Goal: Task Accomplishment & Management: Manage account settings

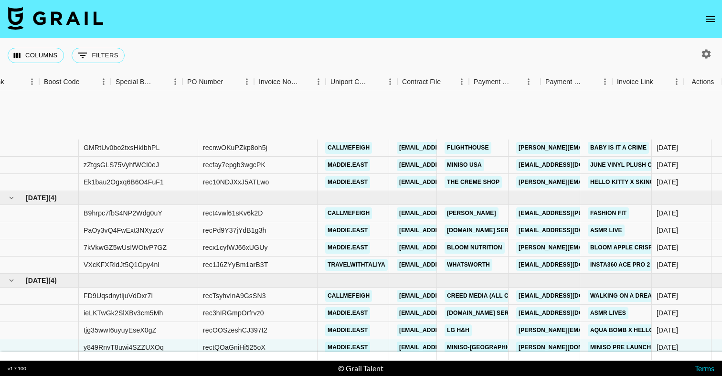
scroll to position [87, 1306]
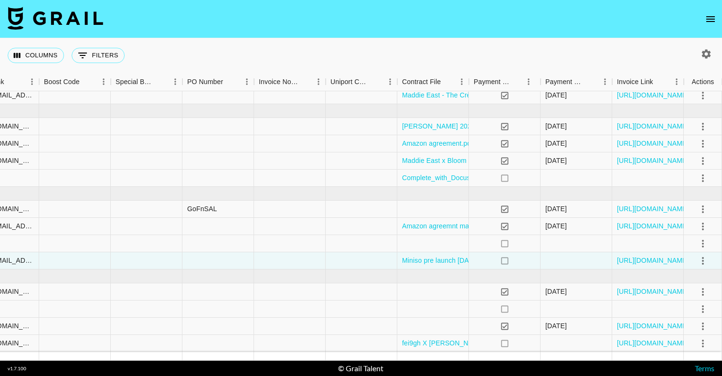
click at [303, 50] on div "Columns 0 Filters + Booking" at bounding box center [361, 55] width 722 height 34
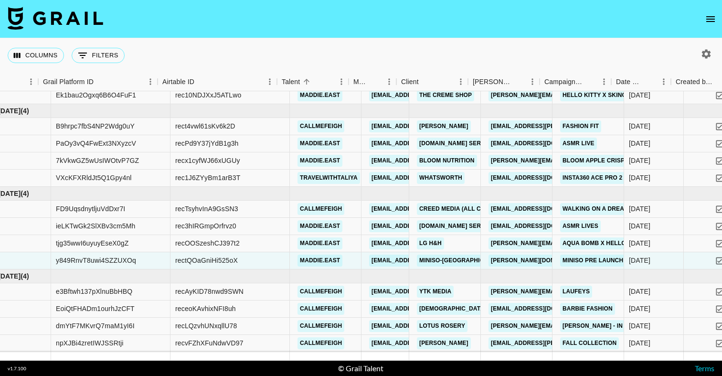
scroll to position [87, 0]
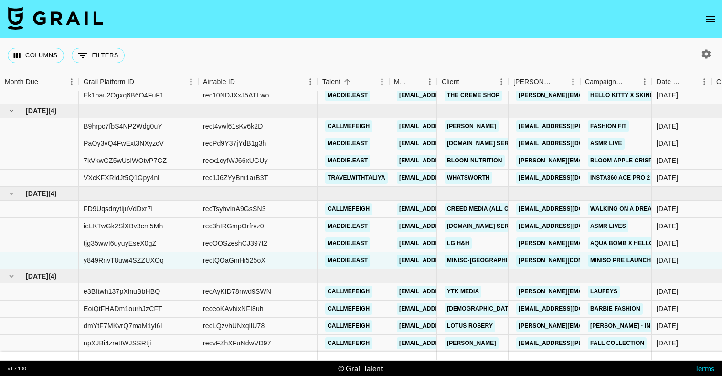
click at [711, 19] on icon "open drawer" at bounding box center [711, 19] width 9 height 6
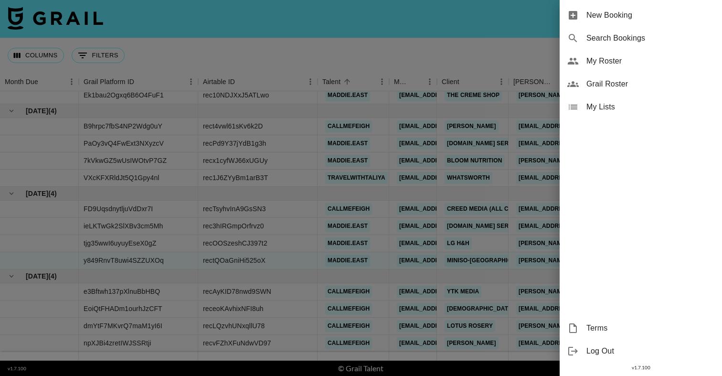
click at [619, 61] on span "My Roster" at bounding box center [651, 60] width 128 height 11
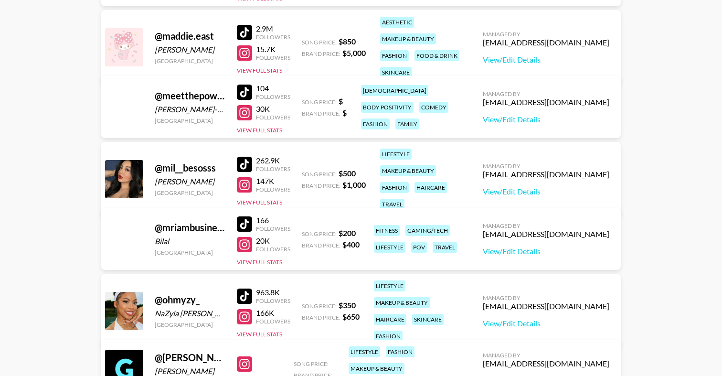
scroll to position [897, 0]
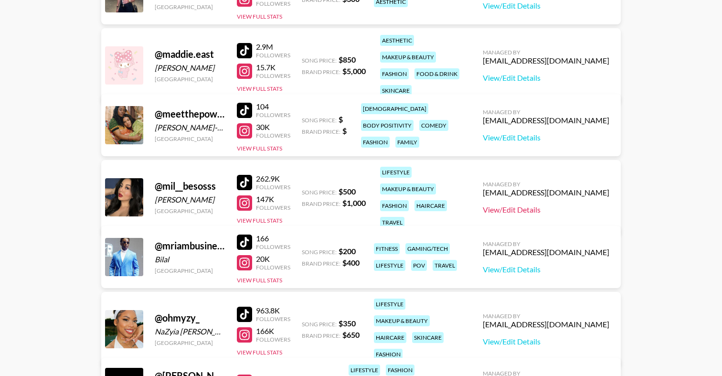
click at [545, 205] on link "View/Edit Details" at bounding box center [546, 210] width 127 height 10
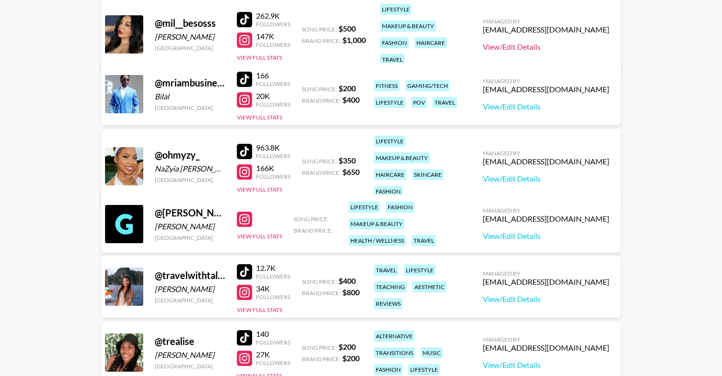
scroll to position [1055, 0]
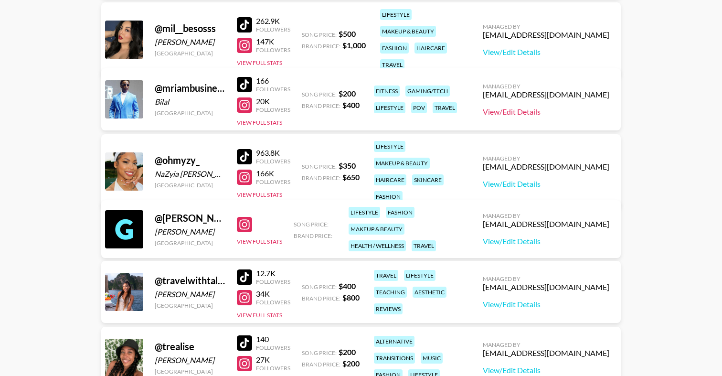
click at [545, 111] on link "View/Edit Details" at bounding box center [546, 112] width 127 height 10
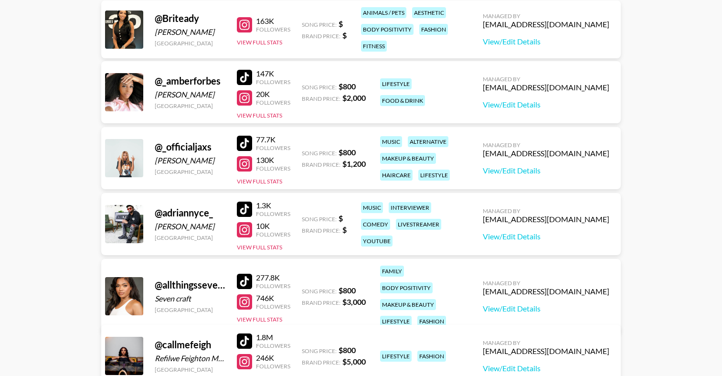
scroll to position [142, 0]
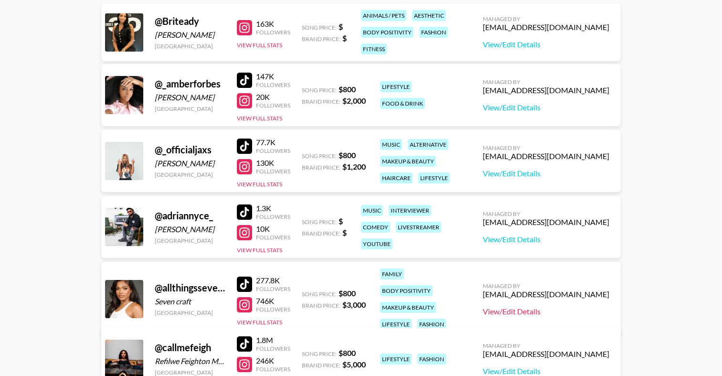
click at [536, 307] on link "View/Edit Details" at bounding box center [546, 312] width 127 height 10
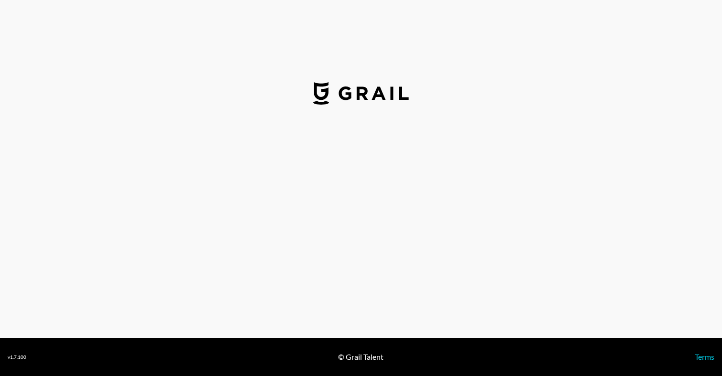
select select "USD"
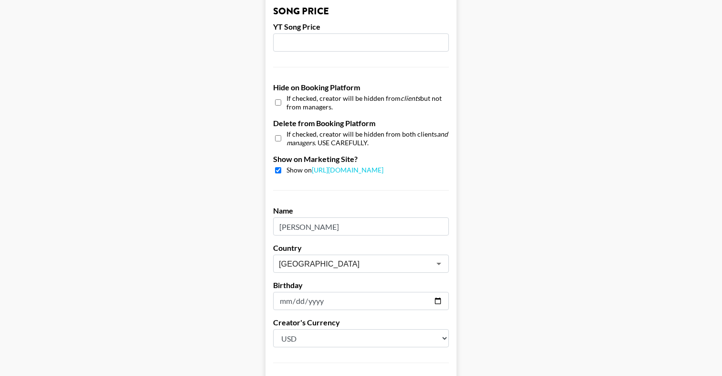
scroll to position [785, 0]
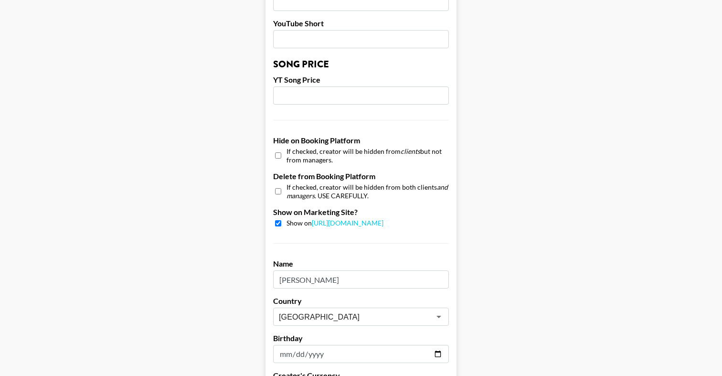
click at [276, 219] on div "Show on https://grail-talent.com/talent" at bounding box center [361, 223] width 176 height 9
click at [274, 191] on div "If checked, creator will be hidden from both clients and managers . USE CAREFUL…" at bounding box center [361, 191] width 176 height 17
click at [278, 222] on input "checkbox" at bounding box center [278, 223] width 6 height 6
checkbox input "false"
click at [276, 191] on input "checkbox" at bounding box center [278, 191] width 6 height 14
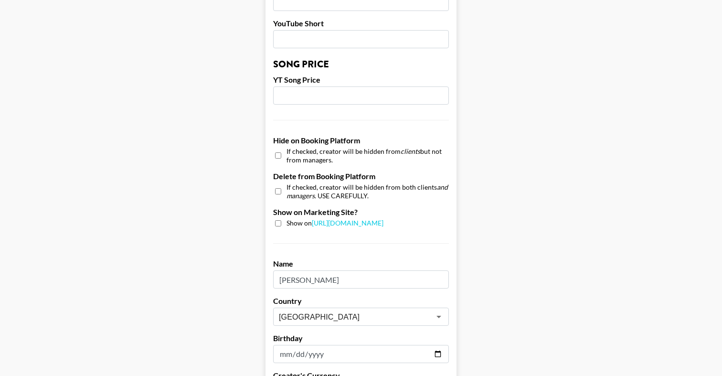
checkbox input "true"
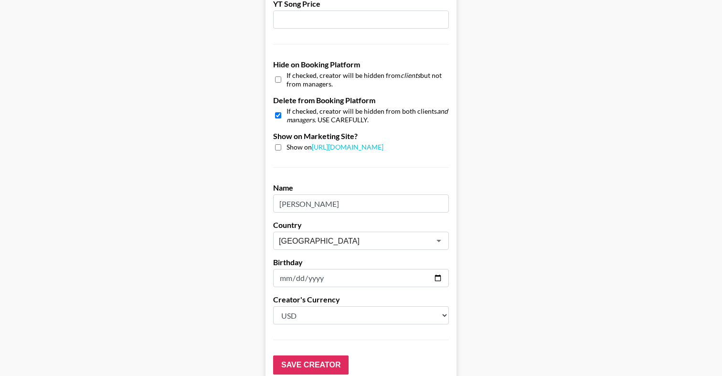
scroll to position [920, 0]
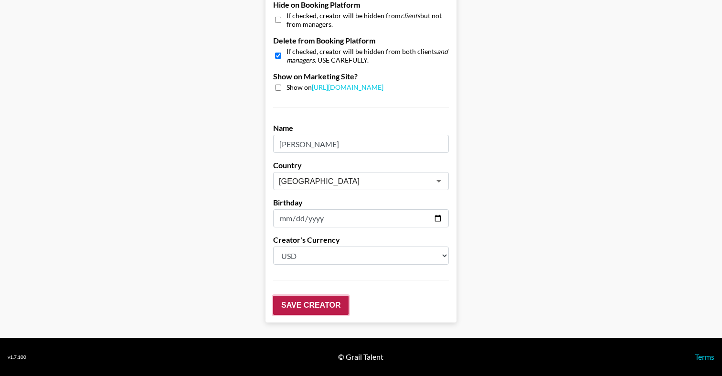
click at [318, 304] on input "Save Creator" at bounding box center [310, 305] width 75 height 19
click at [302, 303] on input "Save Creator" at bounding box center [310, 305] width 75 height 19
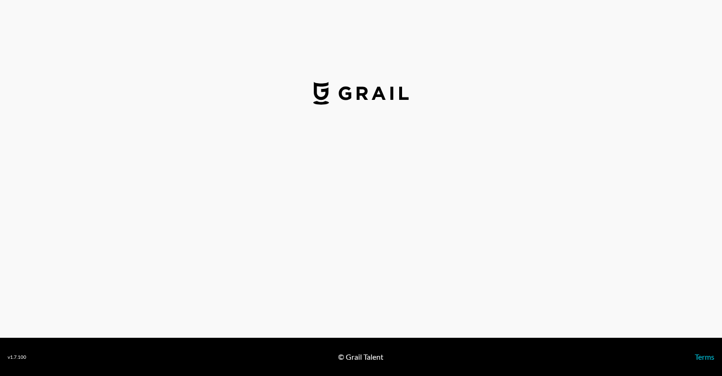
select select "USD"
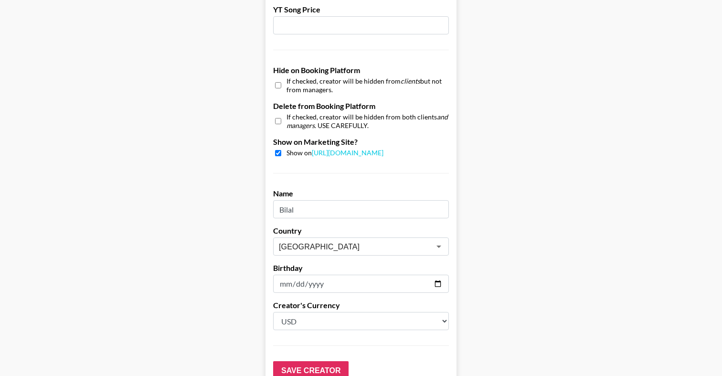
scroll to position [857, 0]
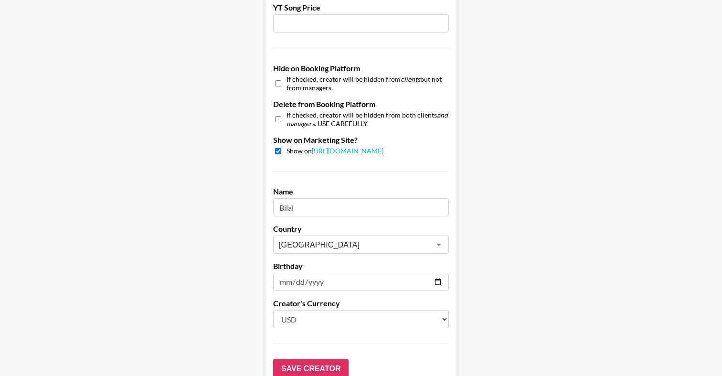
click at [276, 150] on input "checkbox" at bounding box center [278, 151] width 6 height 6
checkbox input "false"
click at [277, 118] on input "checkbox" at bounding box center [278, 119] width 6 height 14
checkbox input "true"
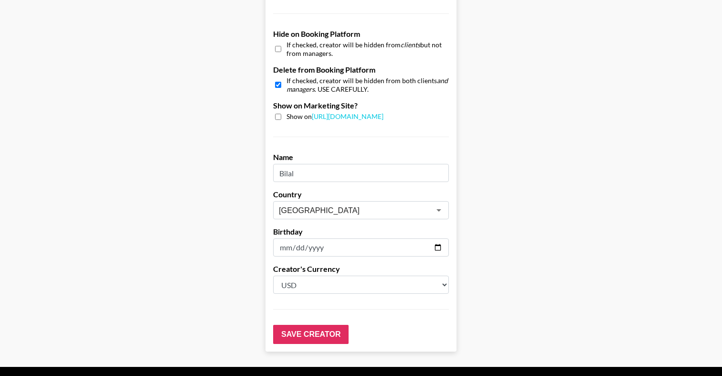
scroll to position [920, 0]
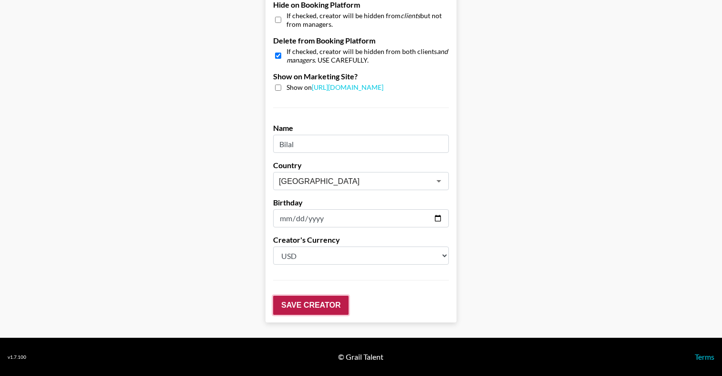
click at [302, 303] on input "Save Creator" at bounding box center [310, 305] width 75 height 19
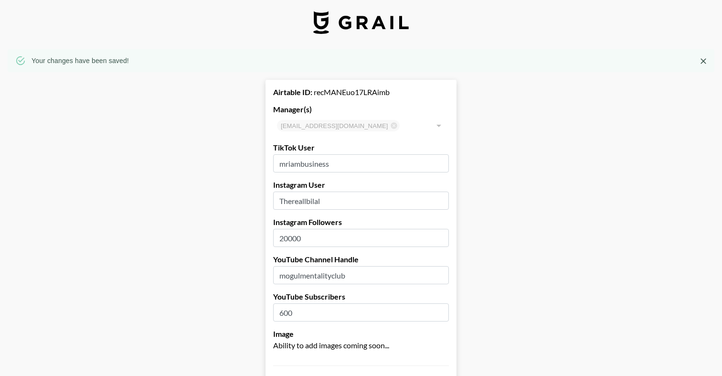
scroll to position [0, 0]
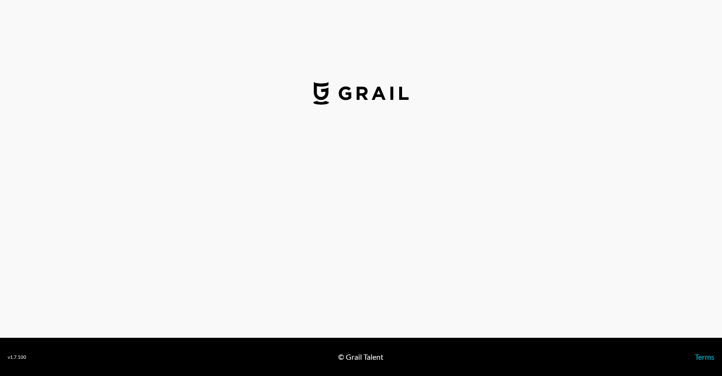
select select "USD"
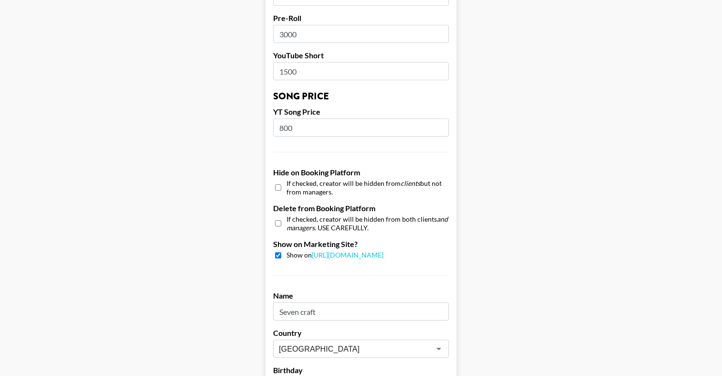
scroll to position [755, 0]
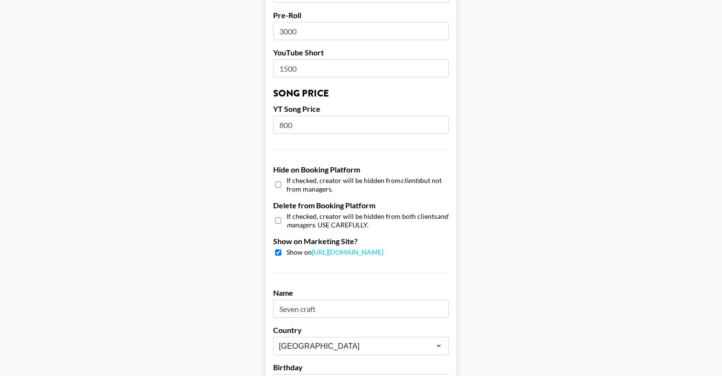
click at [280, 254] on input "checkbox" at bounding box center [278, 252] width 6 height 6
checkbox input "false"
click at [277, 217] on input "checkbox" at bounding box center [278, 221] width 6 height 14
checkbox input "true"
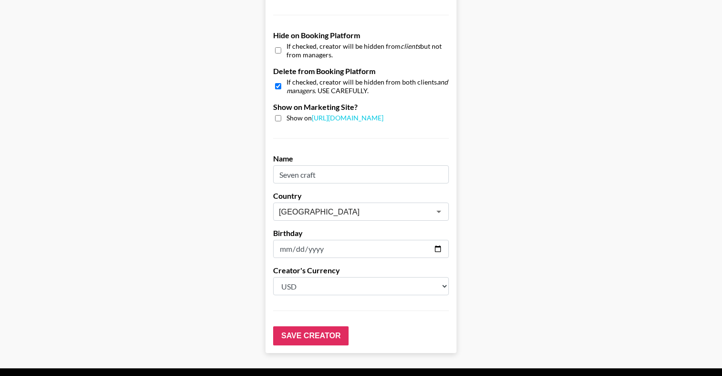
scroll to position [920, 0]
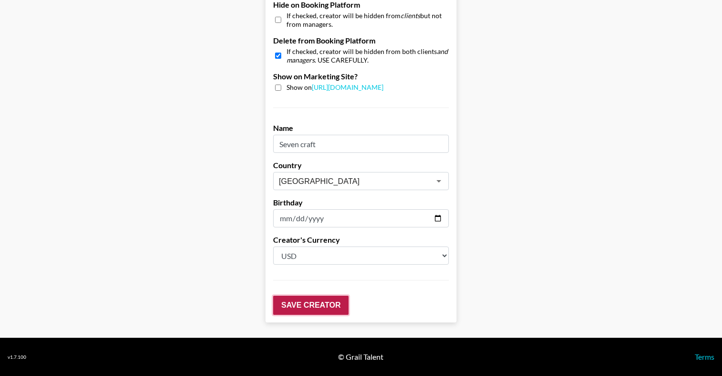
click at [301, 304] on input "Save Creator" at bounding box center [310, 305] width 75 height 19
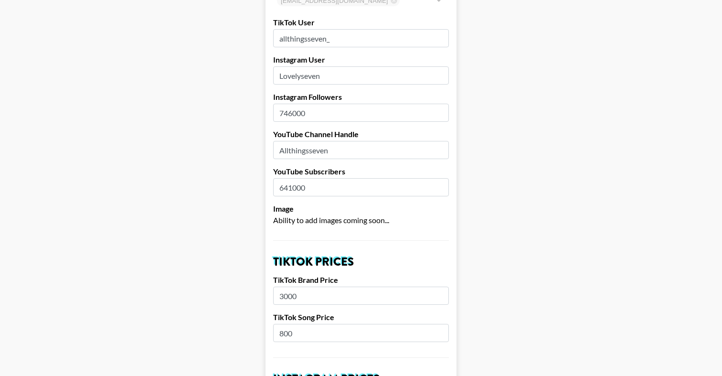
scroll to position [0, 0]
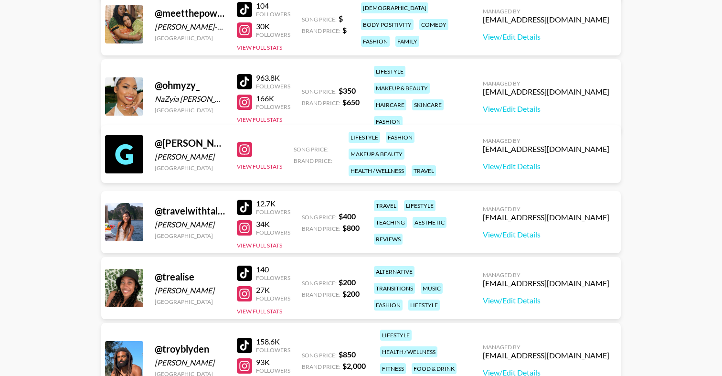
scroll to position [991, 0]
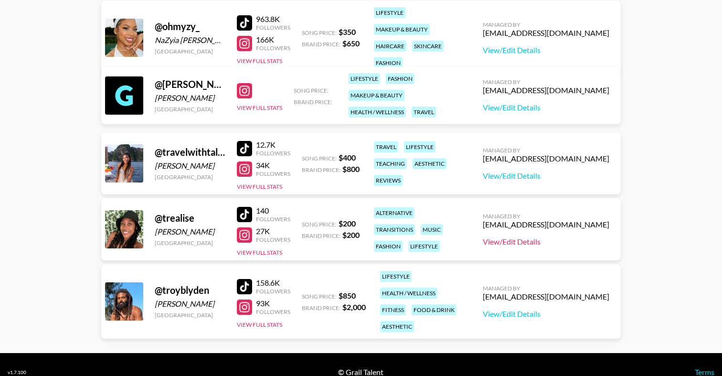
click at [534, 240] on link "View/Edit Details" at bounding box center [546, 242] width 127 height 10
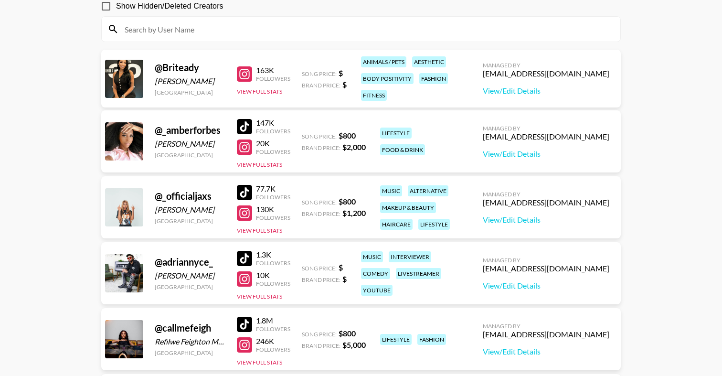
scroll to position [82, 0]
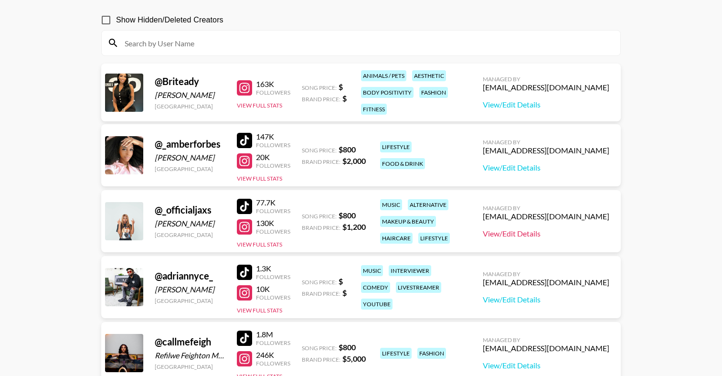
click at [544, 233] on link "View/Edit Details" at bounding box center [546, 234] width 127 height 10
click at [544, 166] on link "View/Edit Details" at bounding box center [546, 168] width 127 height 10
click at [542, 104] on link "View/Edit Details" at bounding box center [546, 105] width 127 height 10
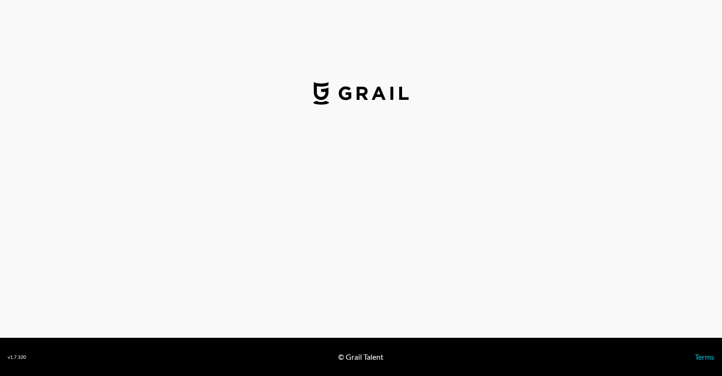
select select "USD"
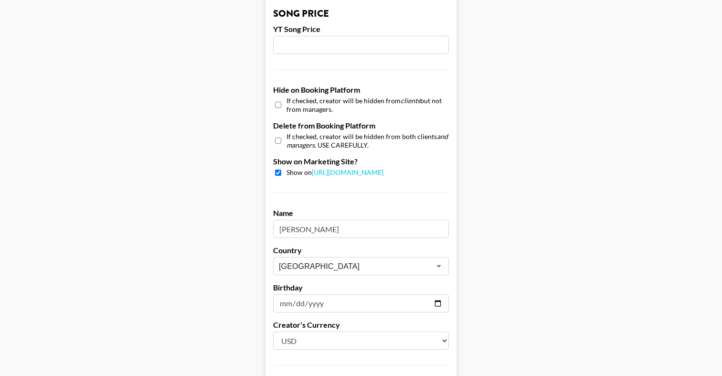
scroll to position [905, 0]
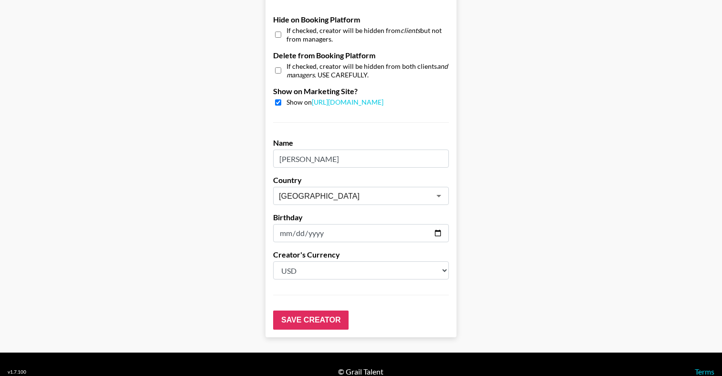
click at [277, 98] on div "Show on [URL][DOMAIN_NAME]" at bounding box center [361, 102] width 176 height 9
click at [276, 103] on input "checkbox" at bounding box center [278, 102] width 6 height 6
checkbox input "false"
click at [278, 68] on input "checkbox" at bounding box center [278, 71] width 6 height 14
checkbox input "true"
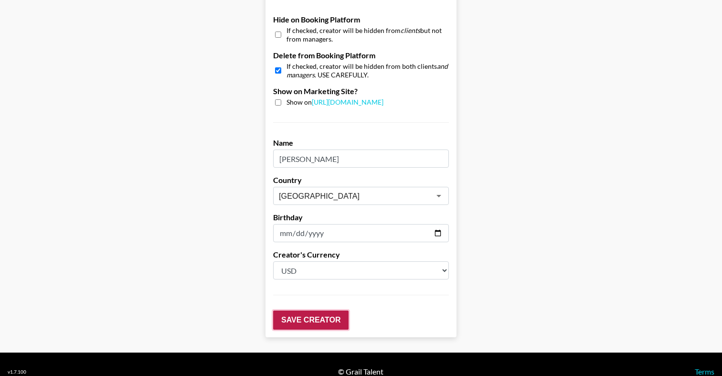
click at [292, 318] on input "Save Creator" at bounding box center [310, 320] width 75 height 19
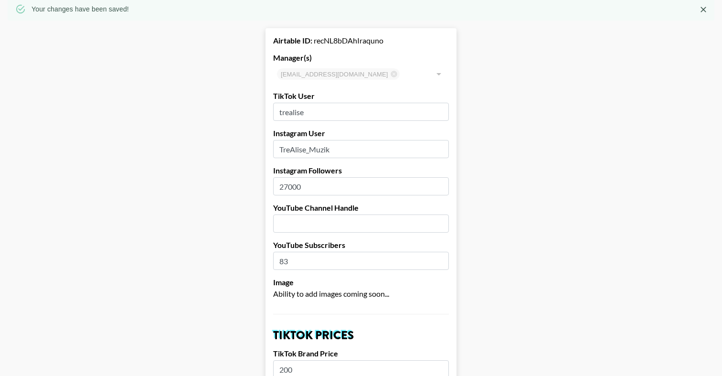
scroll to position [0, 0]
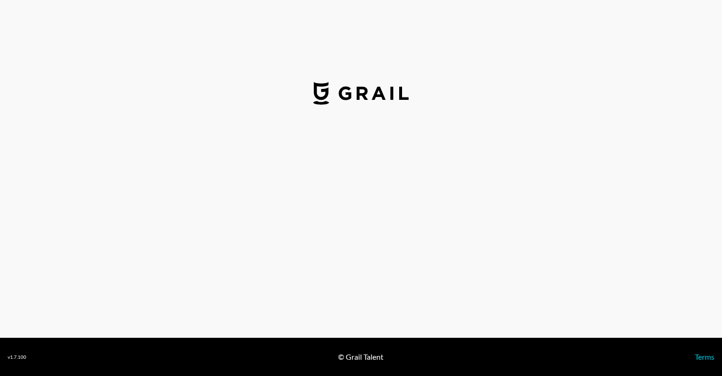
select select "USD"
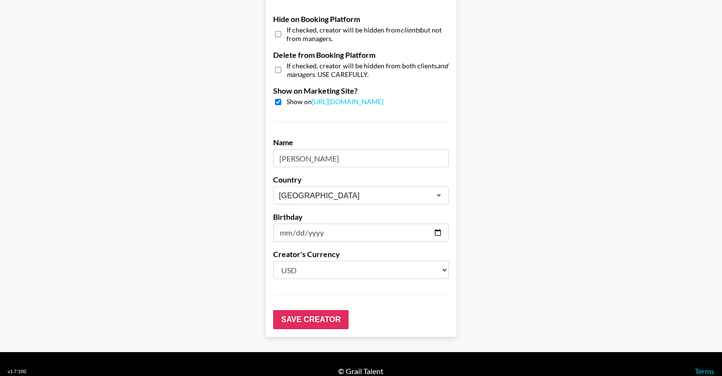
scroll to position [920, 0]
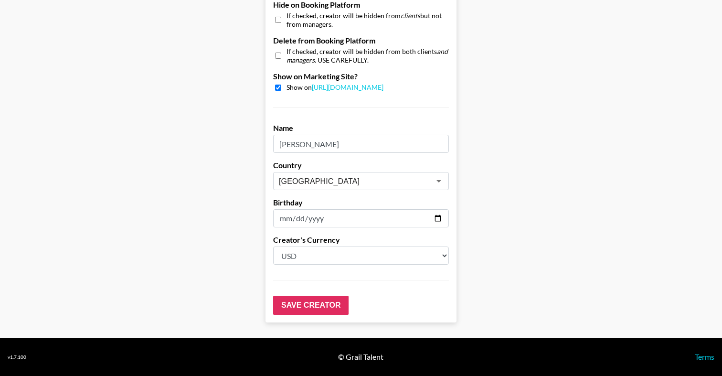
click at [277, 87] on input "checkbox" at bounding box center [278, 88] width 6 height 6
checkbox input "false"
click at [275, 54] on input "checkbox" at bounding box center [278, 56] width 6 height 14
checkbox input "true"
click at [301, 304] on input "Save Creator" at bounding box center [310, 305] width 75 height 19
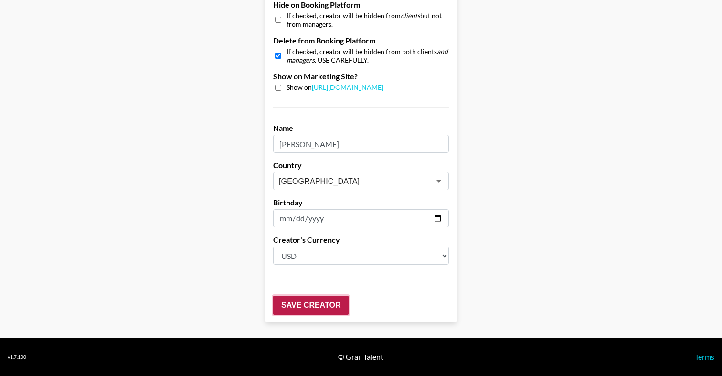
scroll to position [951, 0]
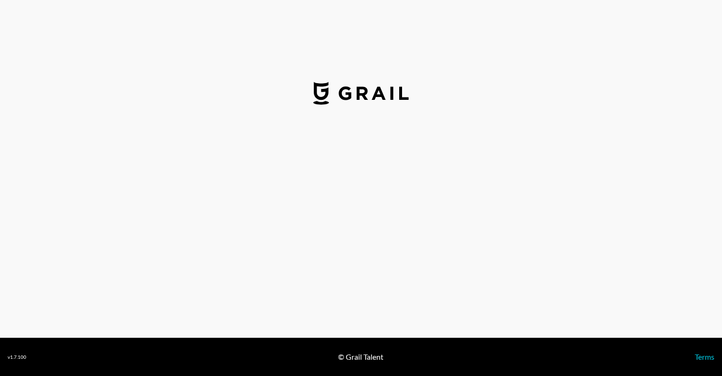
select select "USD"
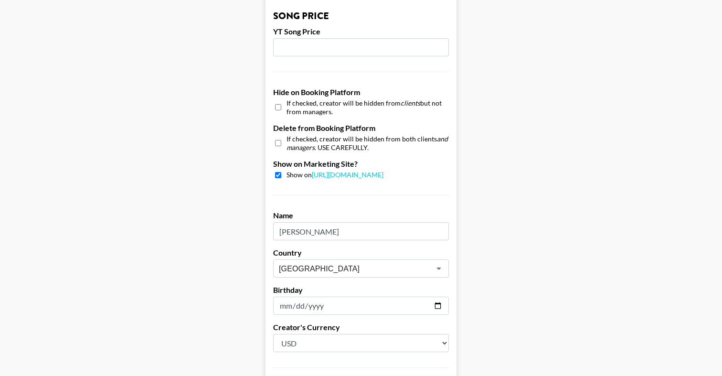
scroll to position [834, 0]
click at [277, 172] on input "checkbox" at bounding box center [278, 174] width 6 height 6
checkbox input "false"
click at [276, 140] on input "checkbox" at bounding box center [278, 142] width 6 height 14
checkbox input "true"
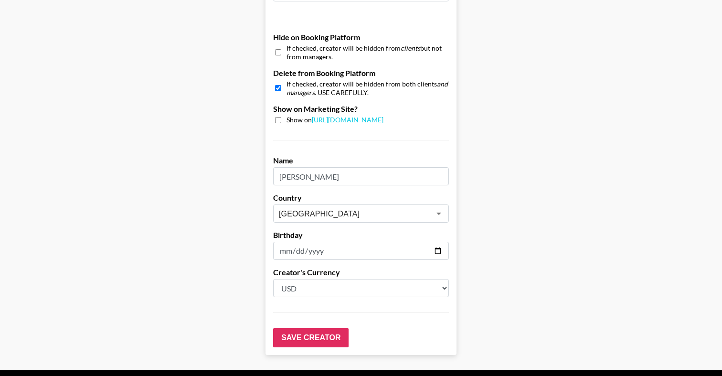
scroll to position [920, 0]
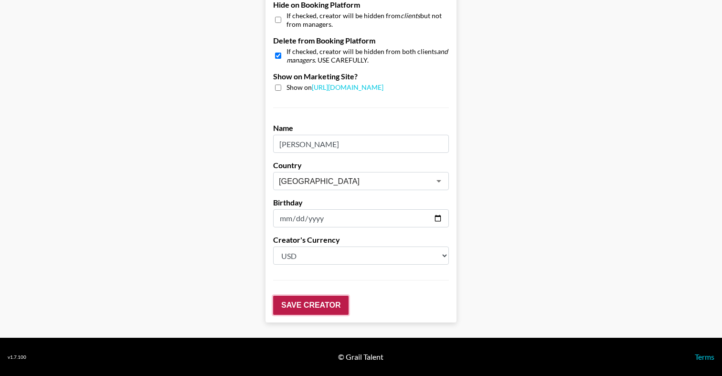
click at [301, 305] on input "Save Creator" at bounding box center [310, 305] width 75 height 19
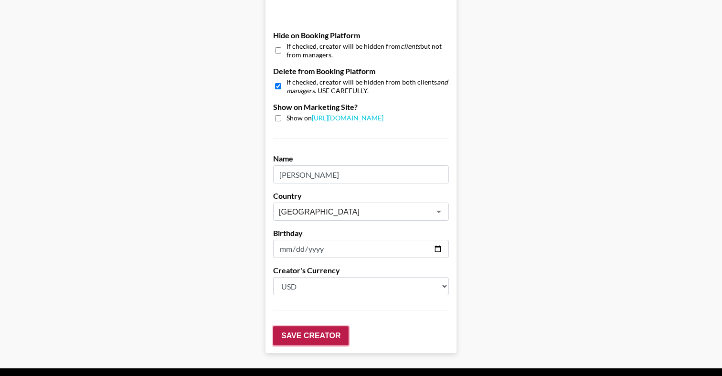
scroll to position [951, 0]
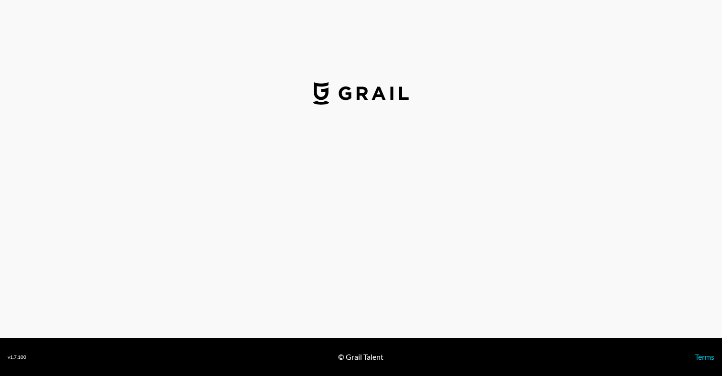
select select "USD"
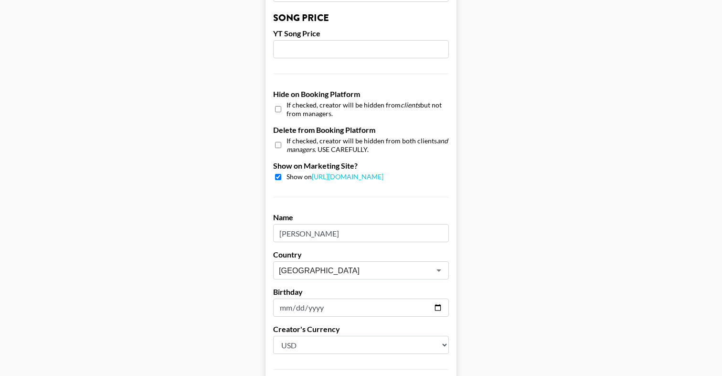
scroll to position [920, 0]
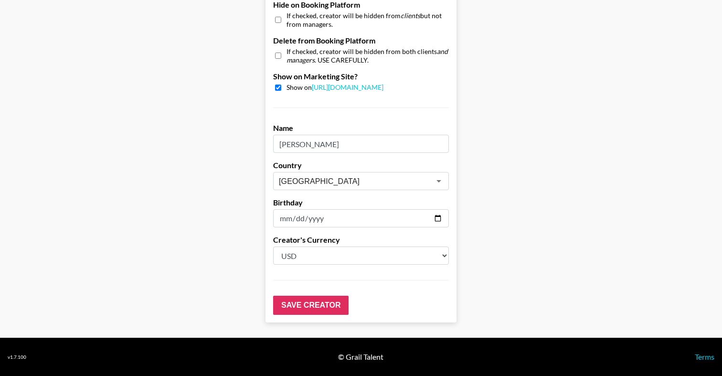
click at [277, 86] on input "checkbox" at bounding box center [278, 88] width 6 height 6
checkbox input "false"
click at [277, 54] on input "checkbox" at bounding box center [278, 56] width 6 height 14
checkbox input "true"
click at [305, 307] on input "Save Creator" at bounding box center [310, 305] width 75 height 19
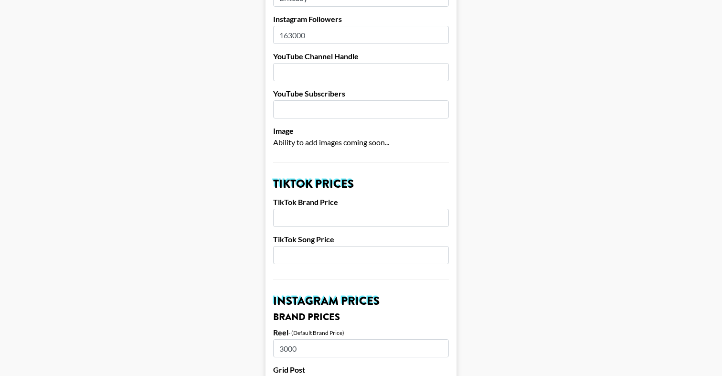
scroll to position [0, 0]
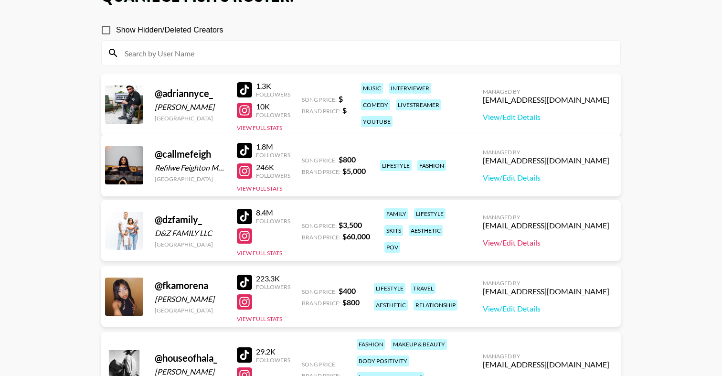
scroll to position [71, 0]
click at [549, 118] on link "View/Edit Details" at bounding box center [546, 118] width 127 height 10
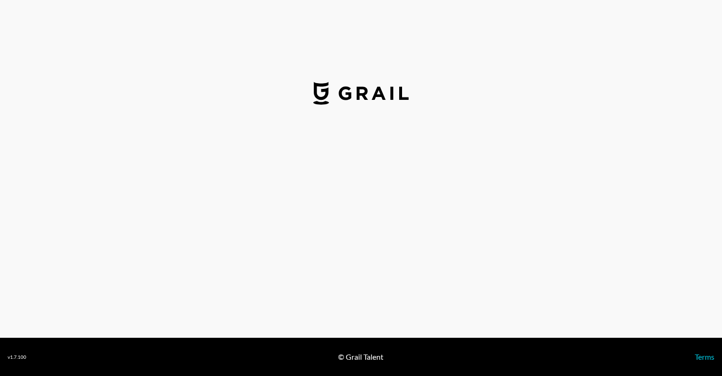
select select "USD"
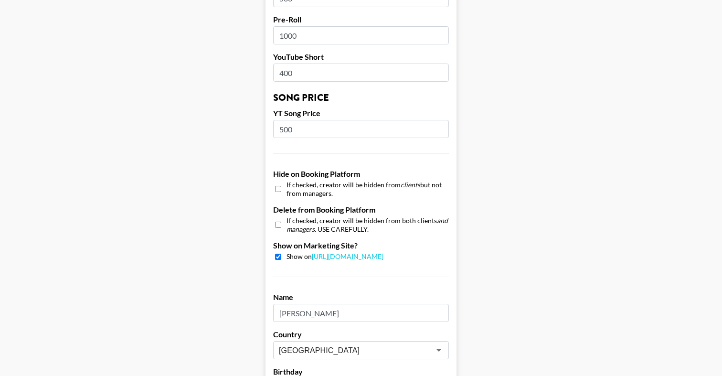
scroll to position [764, 0]
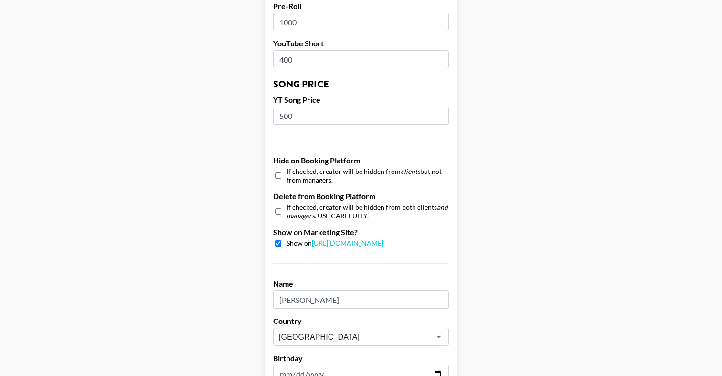
click at [275, 243] on input "checkbox" at bounding box center [278, 243] width 6 height 6
checkbox input "false"
click at [277, 213] on input "checkbox" at bounding box center [278, 211] width 6 height 14
checkbox input "true"
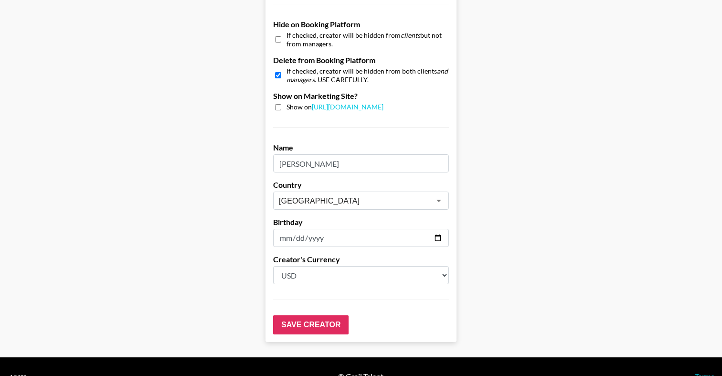
scroll to position [920, 0]
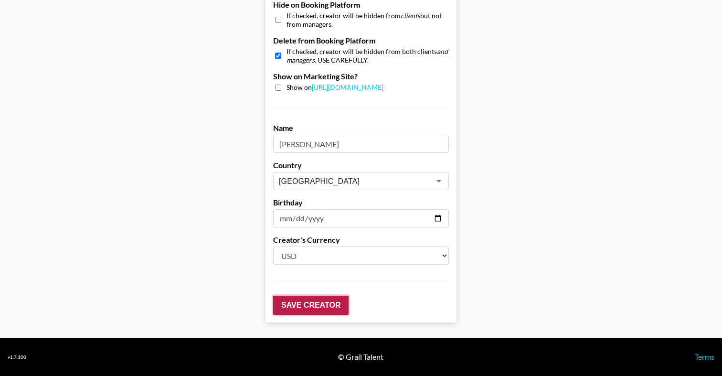
click at [293, 304] on input "Save Creator" at bounding box center [310, 305] width 75 height 19
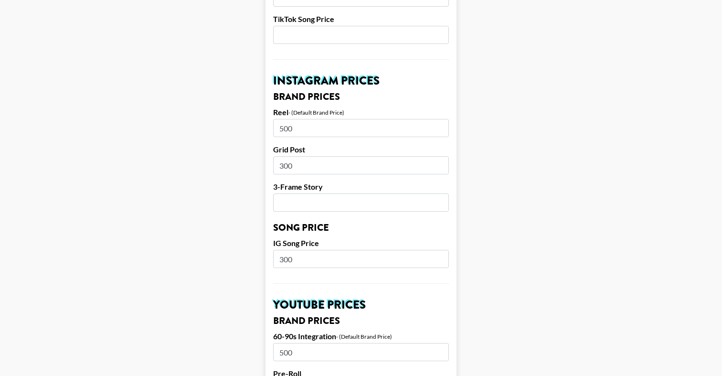
scroll to position [301, 0]
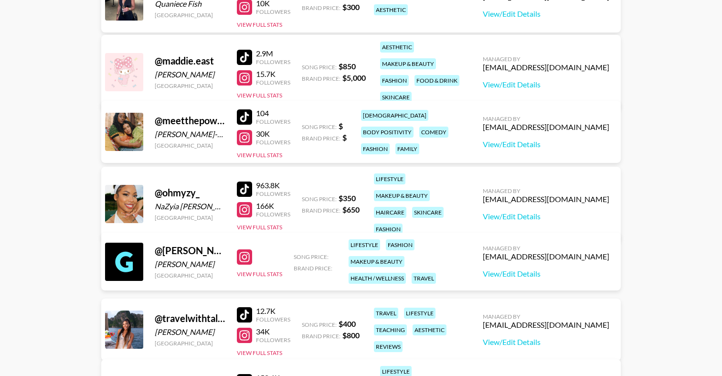
scroll to position [562, 0]
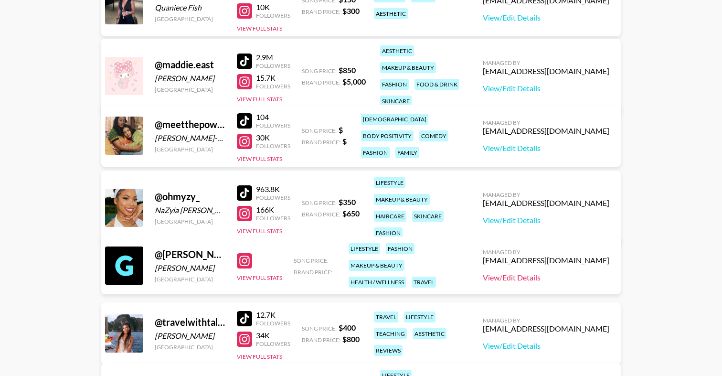
click at [536, 278] on link "View/Edit Details" at bounding box center [546, 278] width 127 height 10
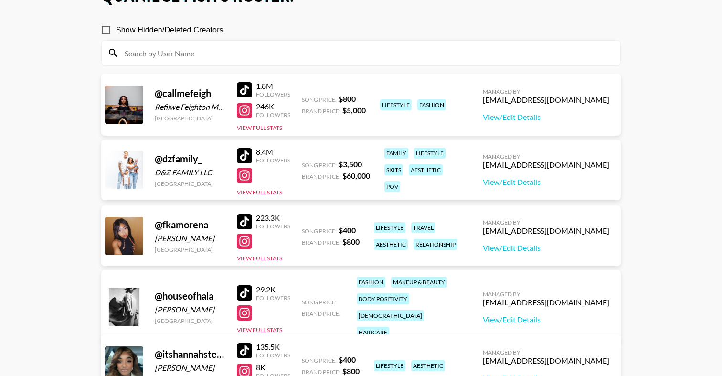
scroll to position [0, 0]
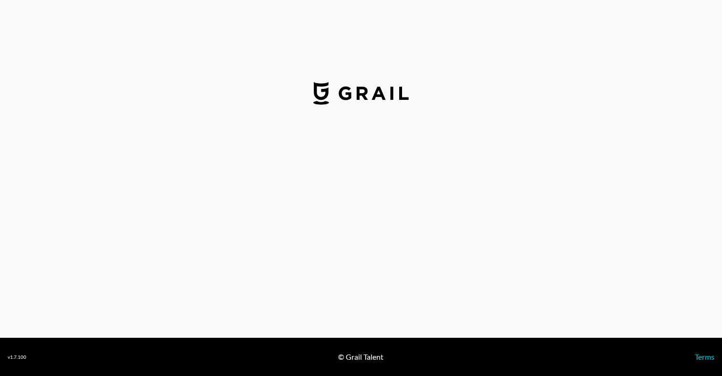
select select "USD"
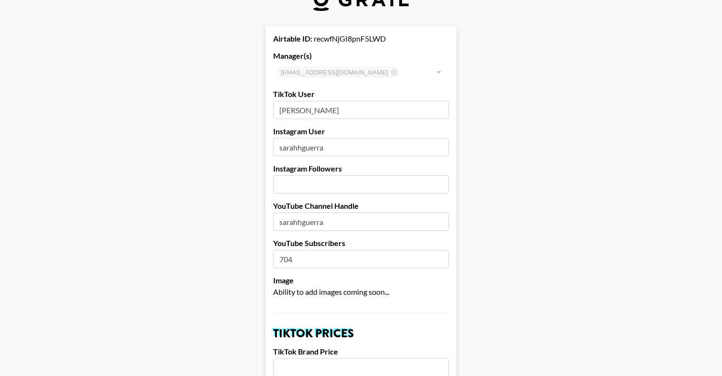
scroll to position [35, 0]
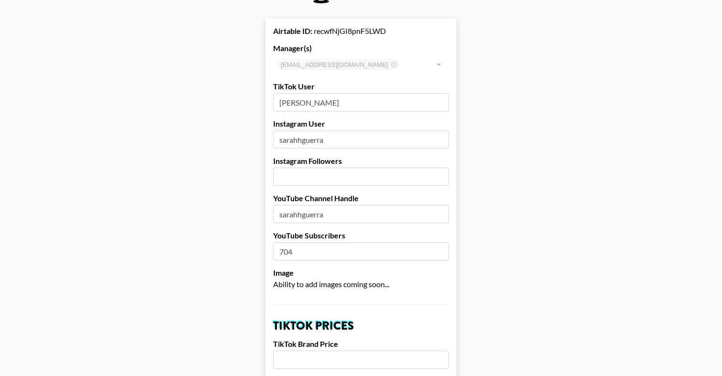
click at [373, 172] on input "number" at bounding box center [361, 177] width 176 height 18
type input "96000"
click at [385, 277] on label "Image" at bounding box center [361, 273] width 176 height 10
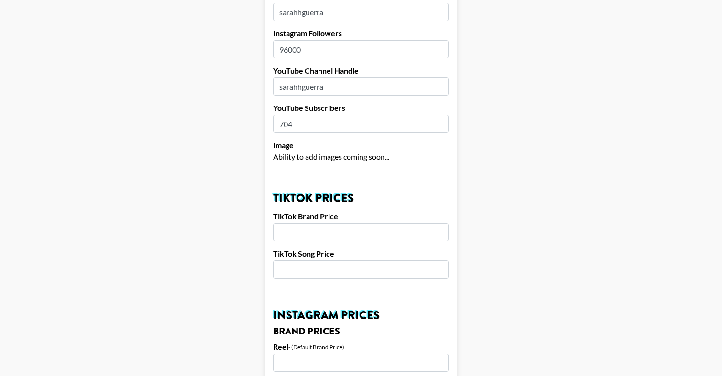
scroll to position [164, 0]
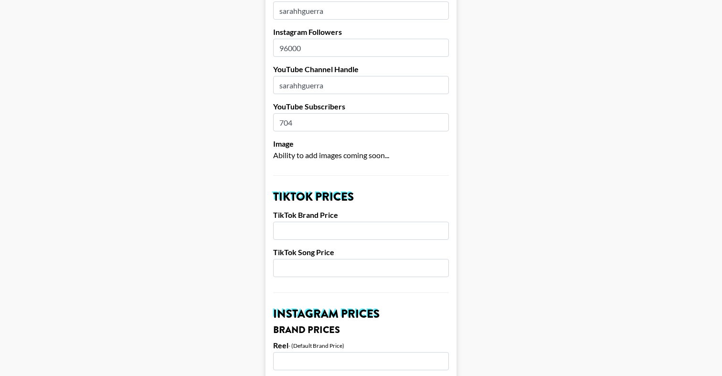
click at [376, 238] on input "number" at bounding box center [361, 231] width 176 height 18
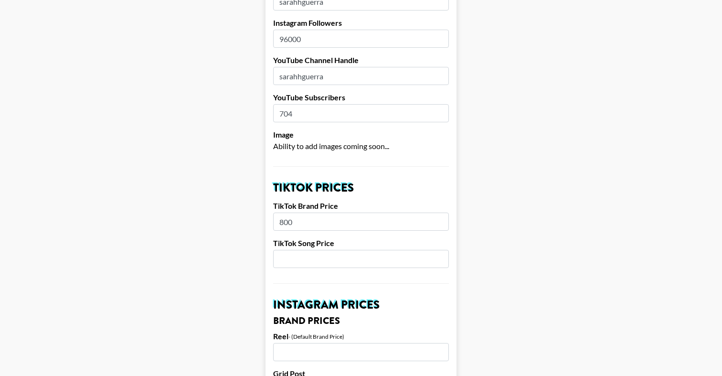
scroll to position [178, 0]
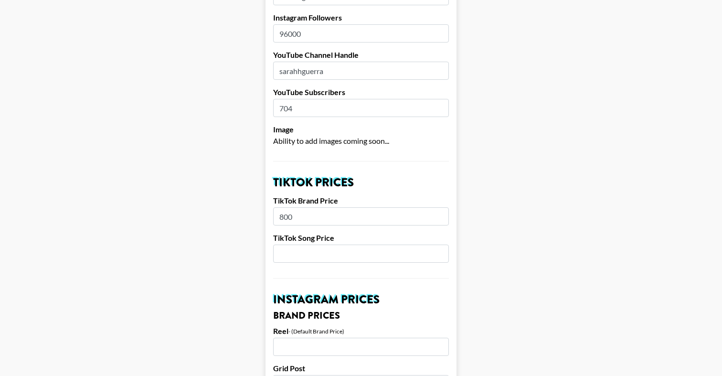
type input "800"
click at [359, 257] on input "number" at bounding box center [361, 254] width 176 height 18
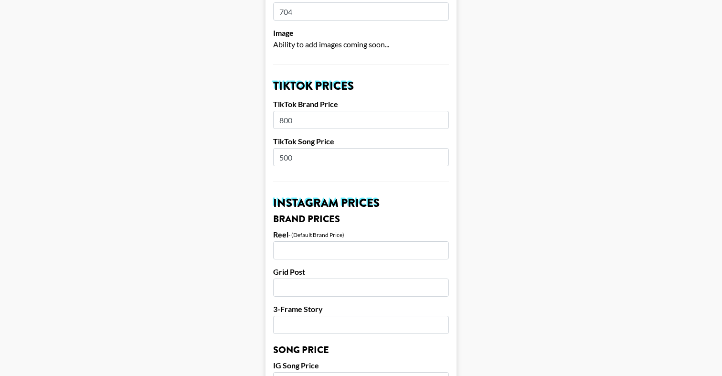
scroll to position [289, 0]
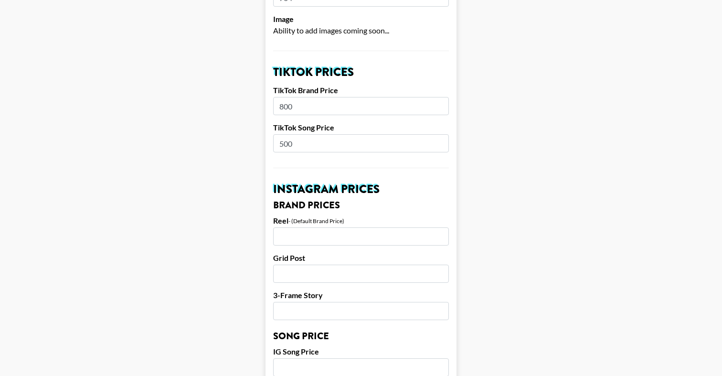
type input "500"
click at [372, 238] on input "number" at bounding box center [361, 236] width 176 height 18
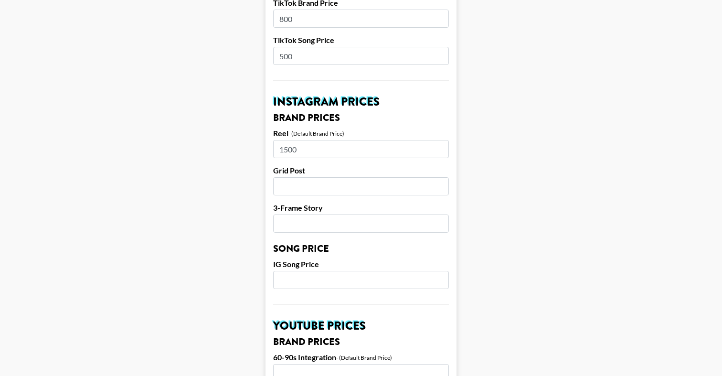
scroll to position [379, 0]
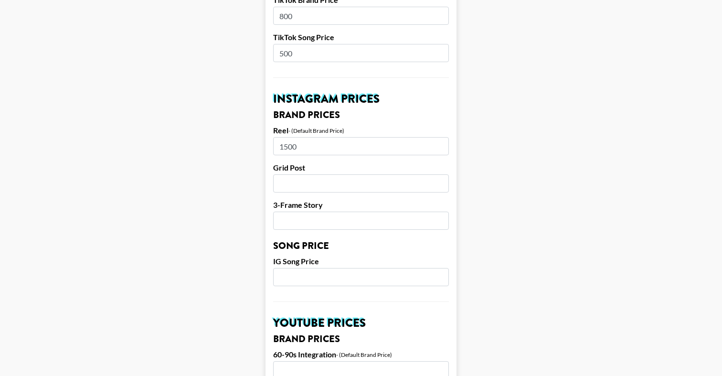
type input "1500"
click at [358, 277] on input "number" at bounding box center [361, 277] width 176 height 18
type input "500"
click at [340, 221] on input "number" at bounding box center [361, 221] width 176 height 18
type input "600"
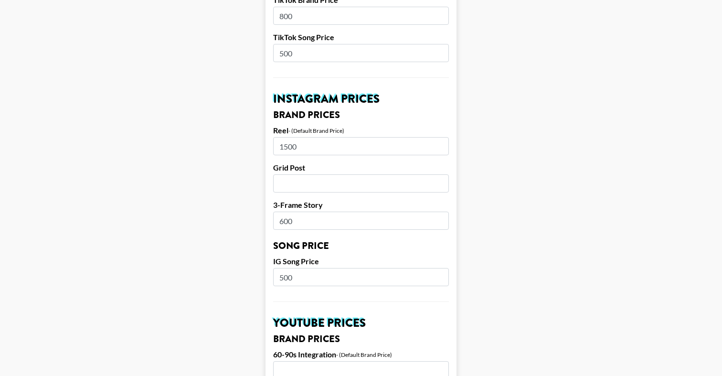
click at [357, 185] on input "number" at bounding box center [361, 183] width 176 height 18
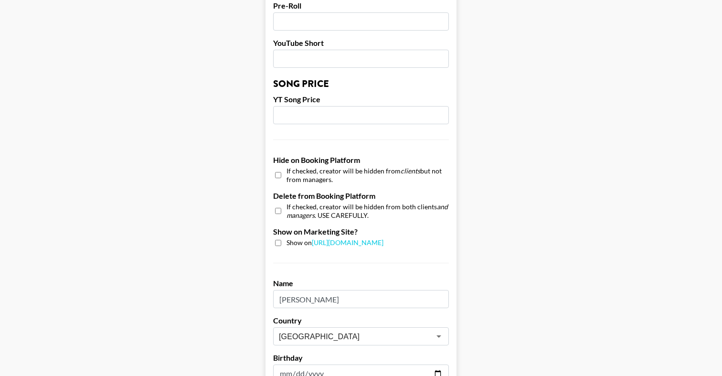
scroll to position [776, 0]
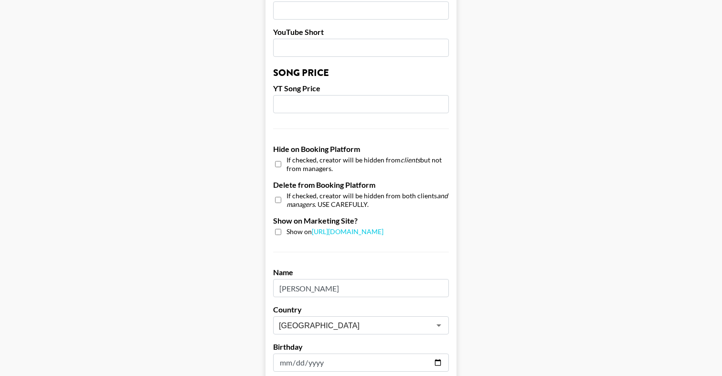
type input "1000"
click at [276, 230] on input "checkbox" at bounding box center [278, 232] width 6 height 6
checkbox input "true"
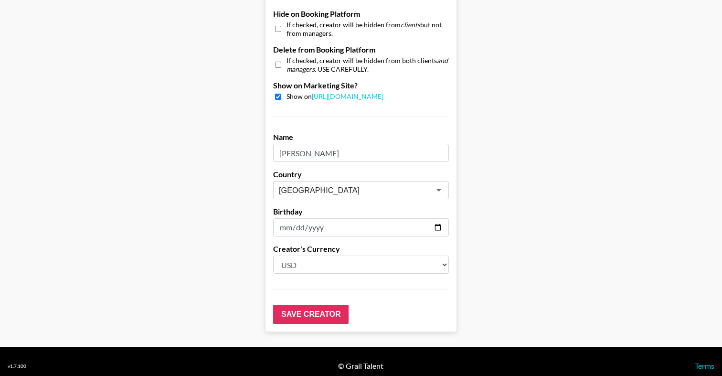
scroll to position [920, 0]
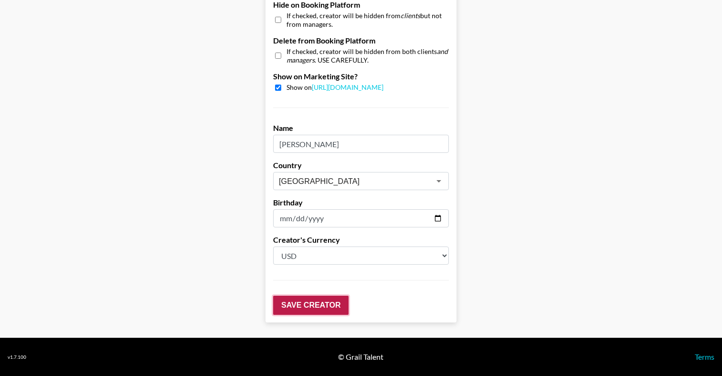
click at [302, 303] on input "Save Creator" at bounding box center [310, 305] width 75 height 19
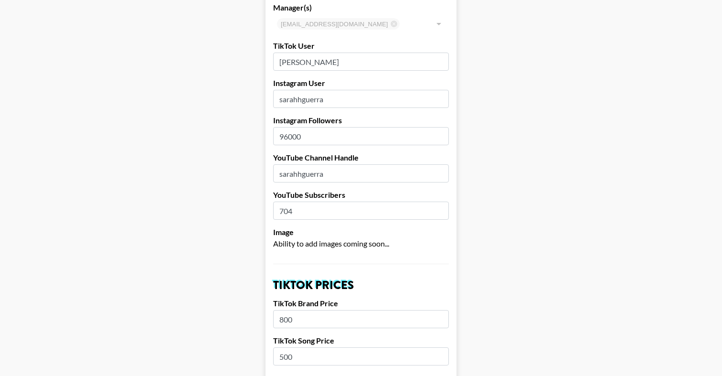
scroll to position [0, 0]
